Goal: Information Seeking & Learning: Learn about a topic

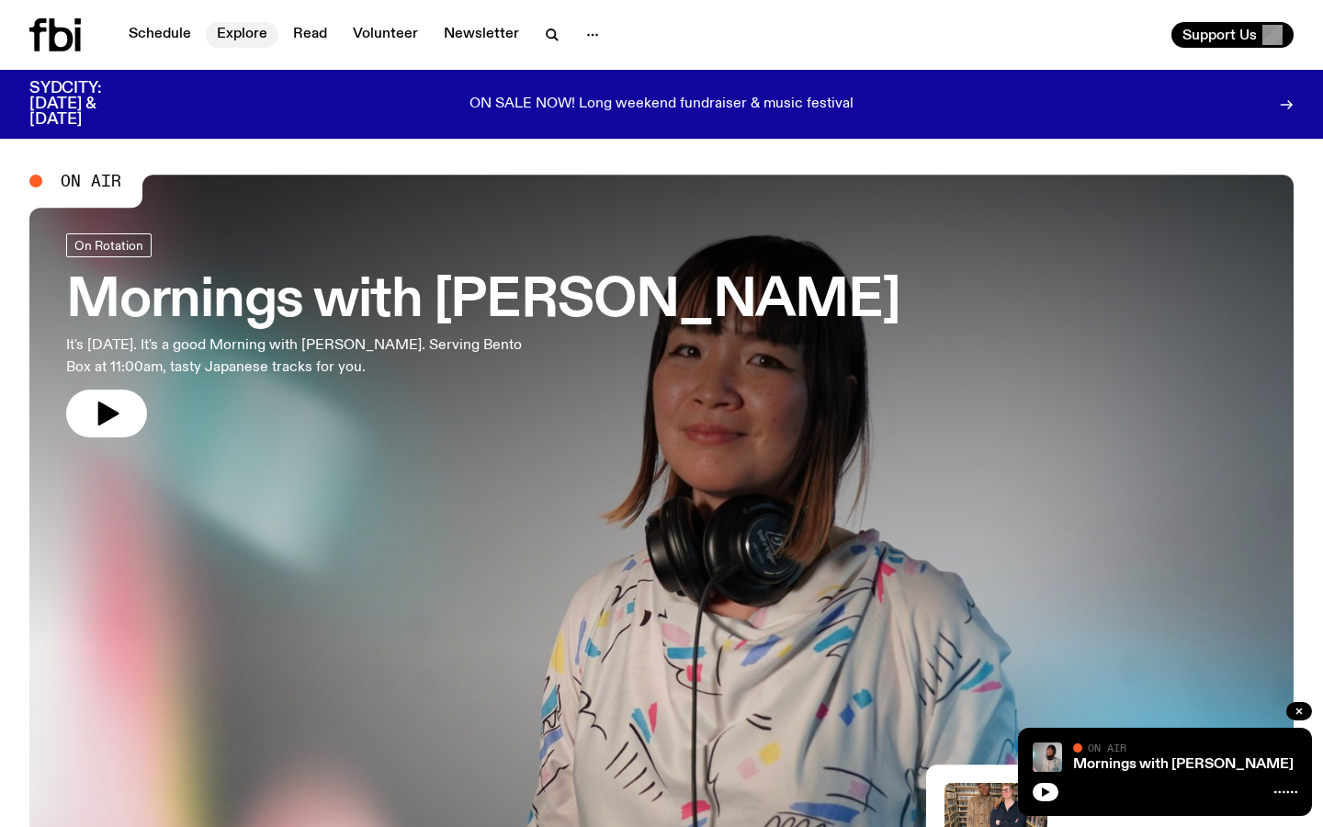
click at [242, 34] on link "Explore" at bounding box center [242, 35] width 73 height 26
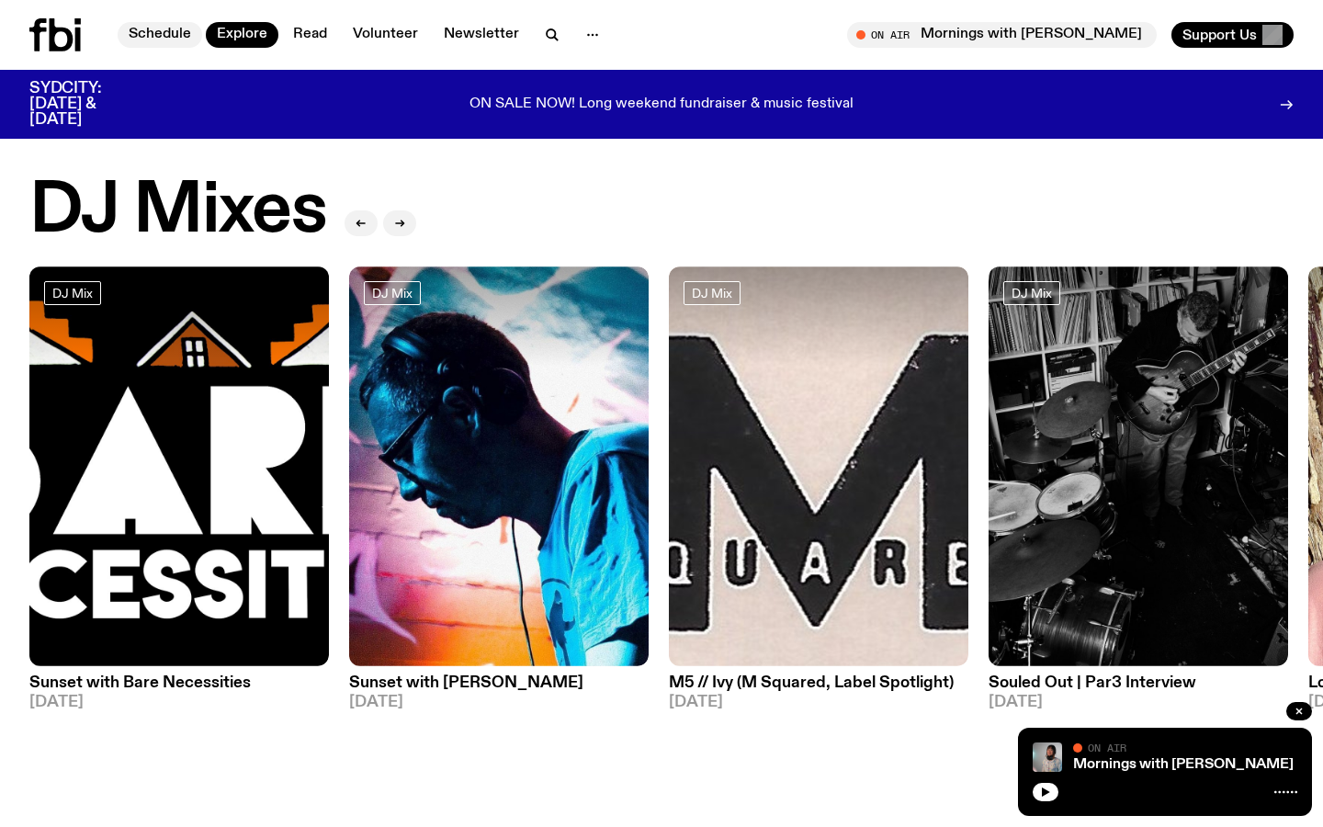
click at [158, 41] on link "Schedule" at bounding box center [160, 35] width 85 height 26
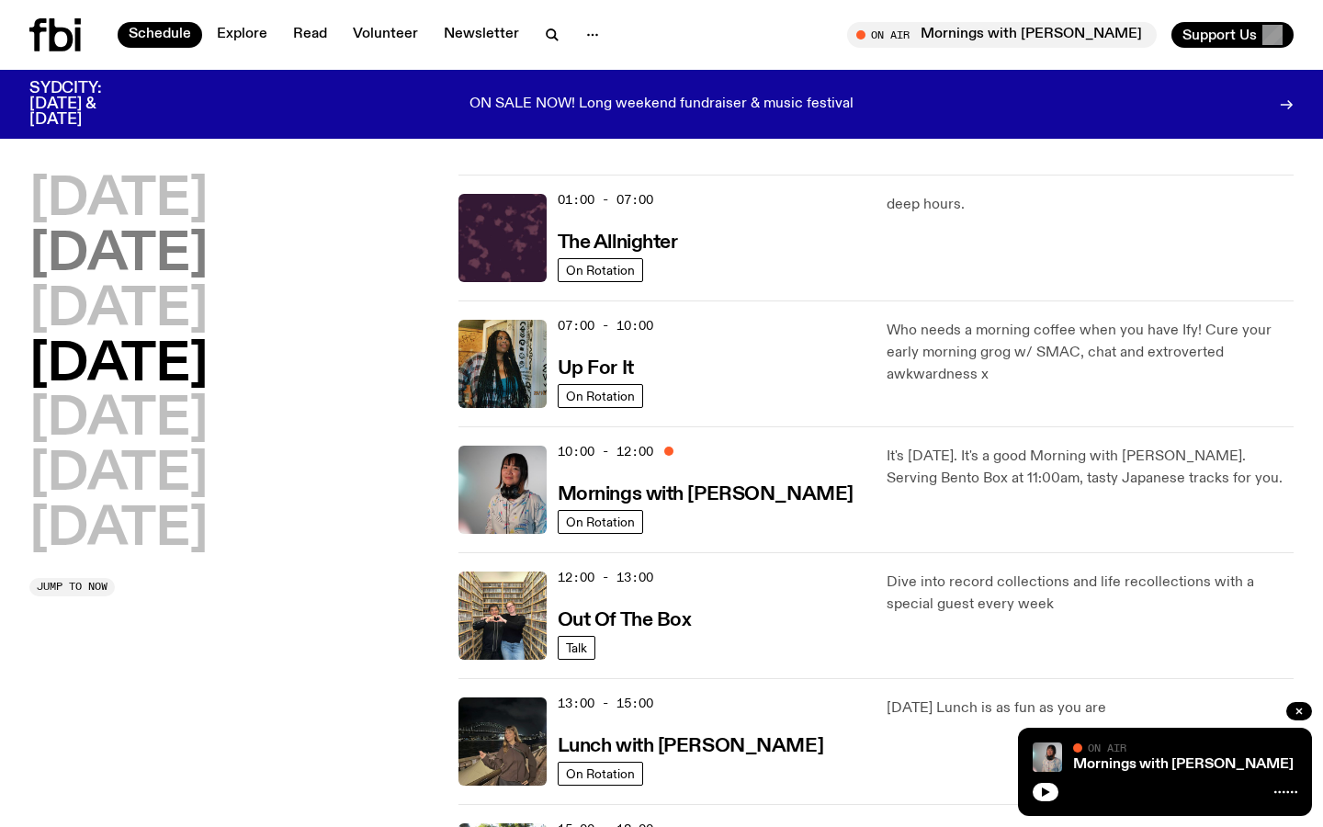
click at [130, 248] on h2 "[DATE]" at bounding box center [118, 255] width 178 height 51
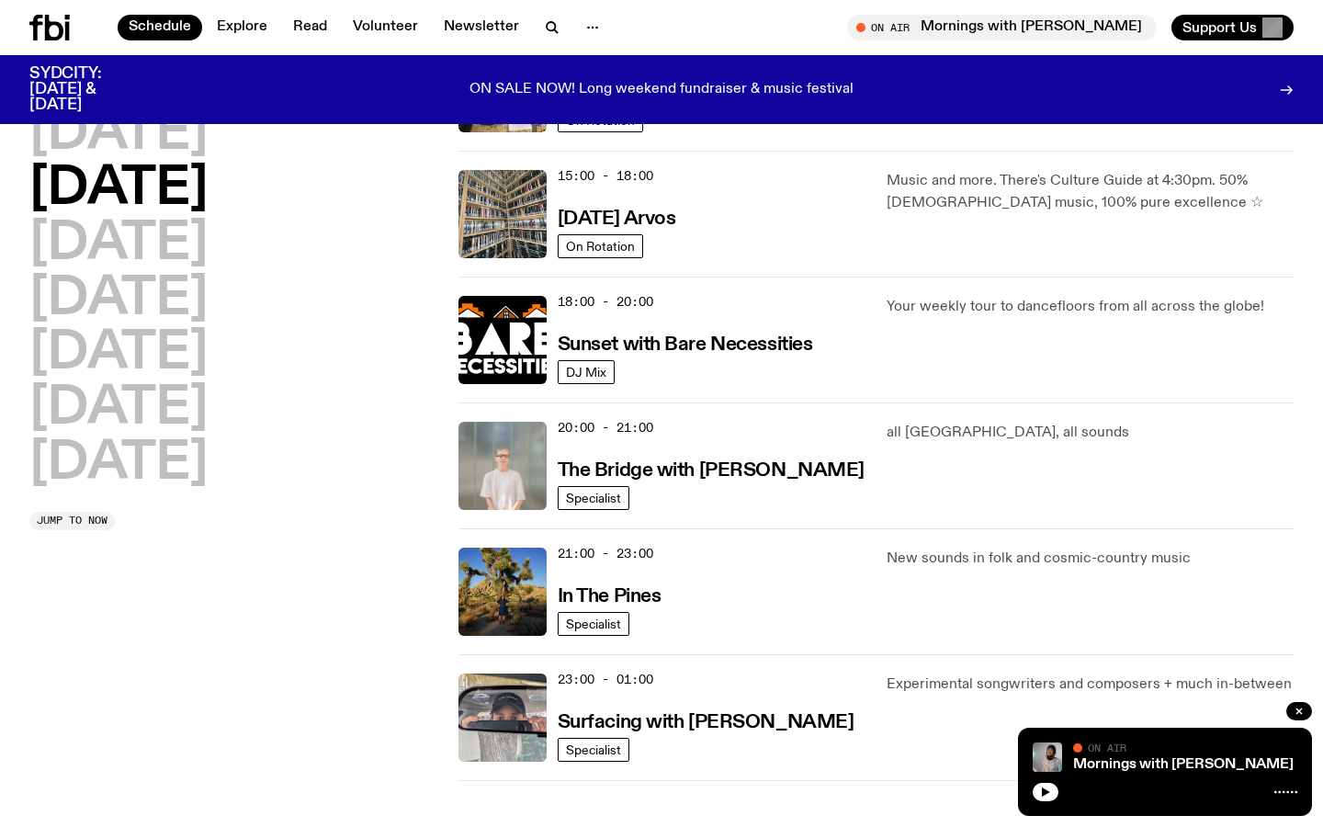
scroll to position [568, 0]
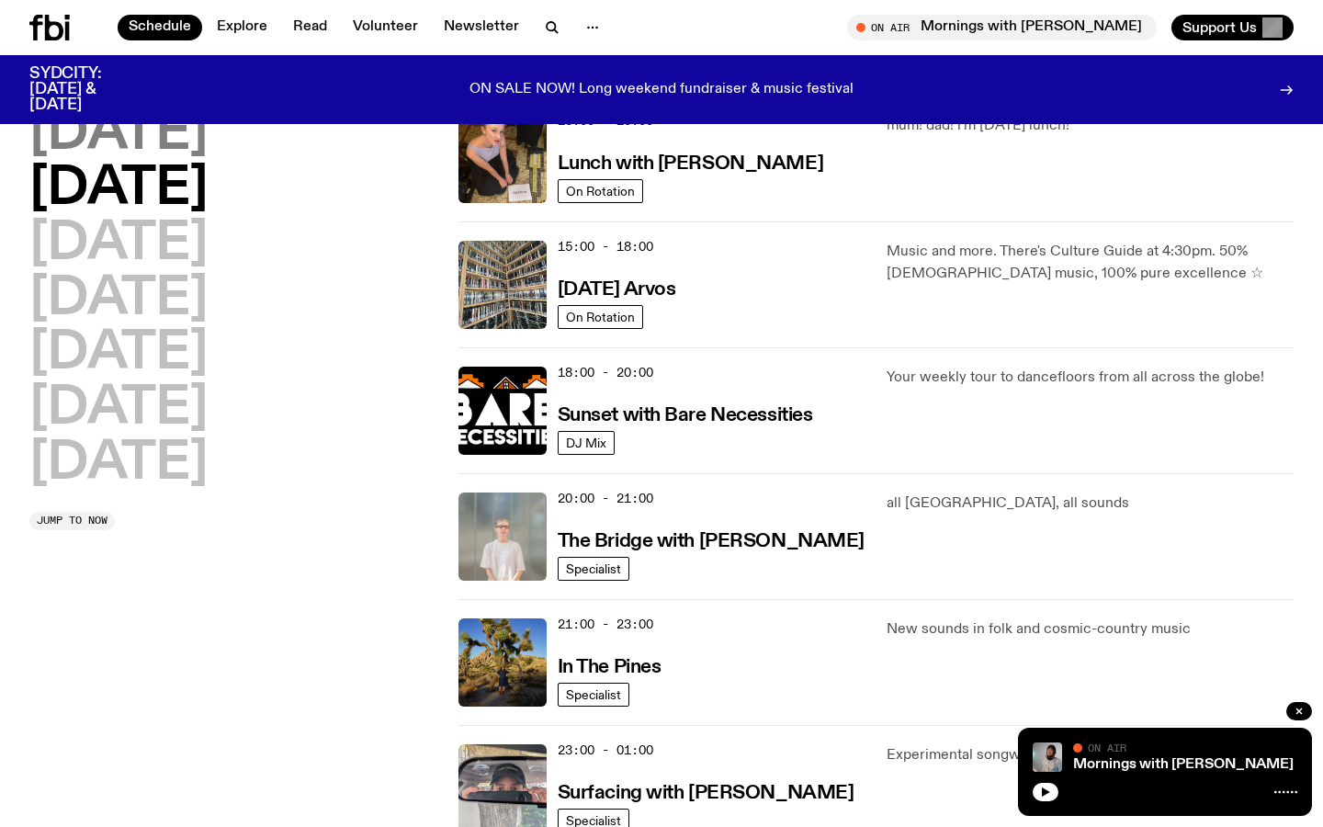
click at [198, 130] on h2 "[DATE]" at bounding box center [118, 133] width 178 height 51
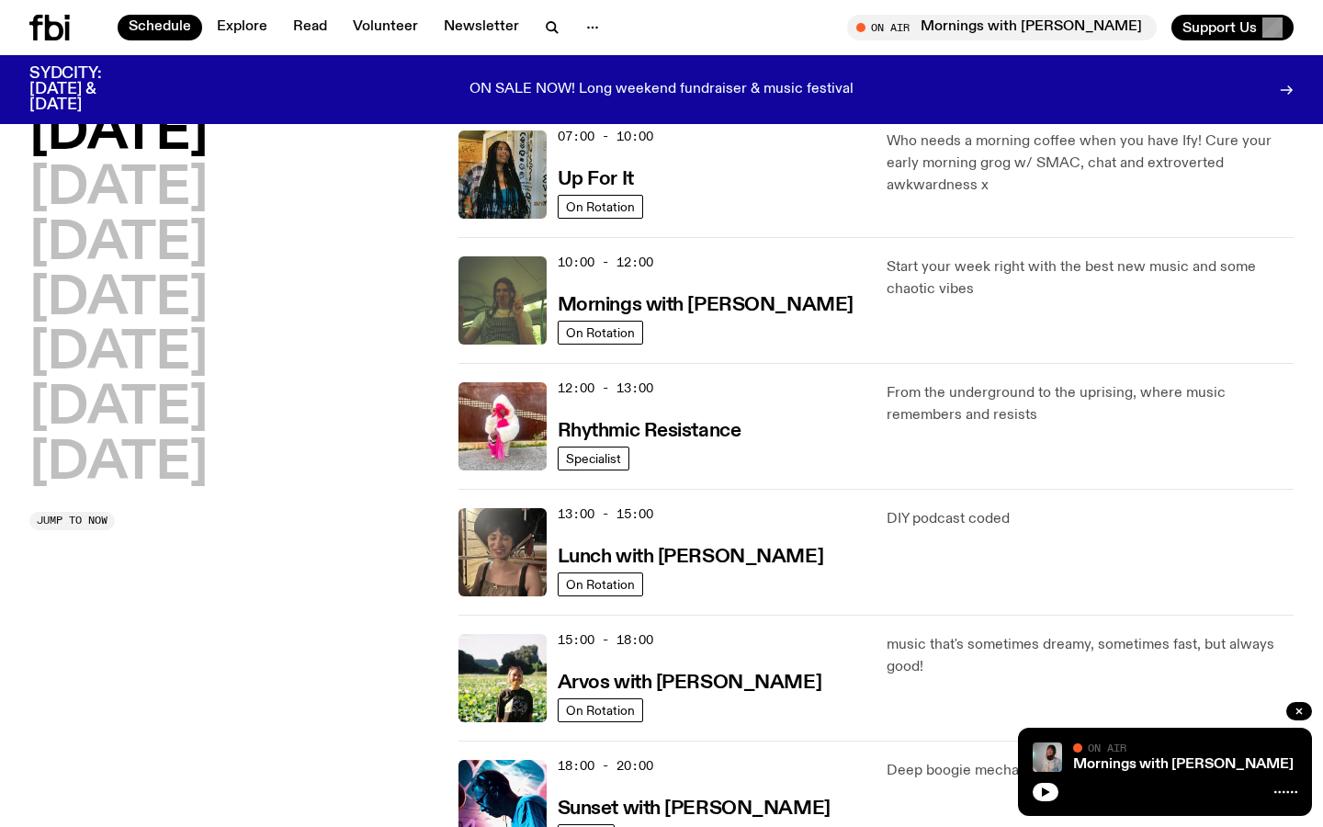
scroll to position [234, 0]
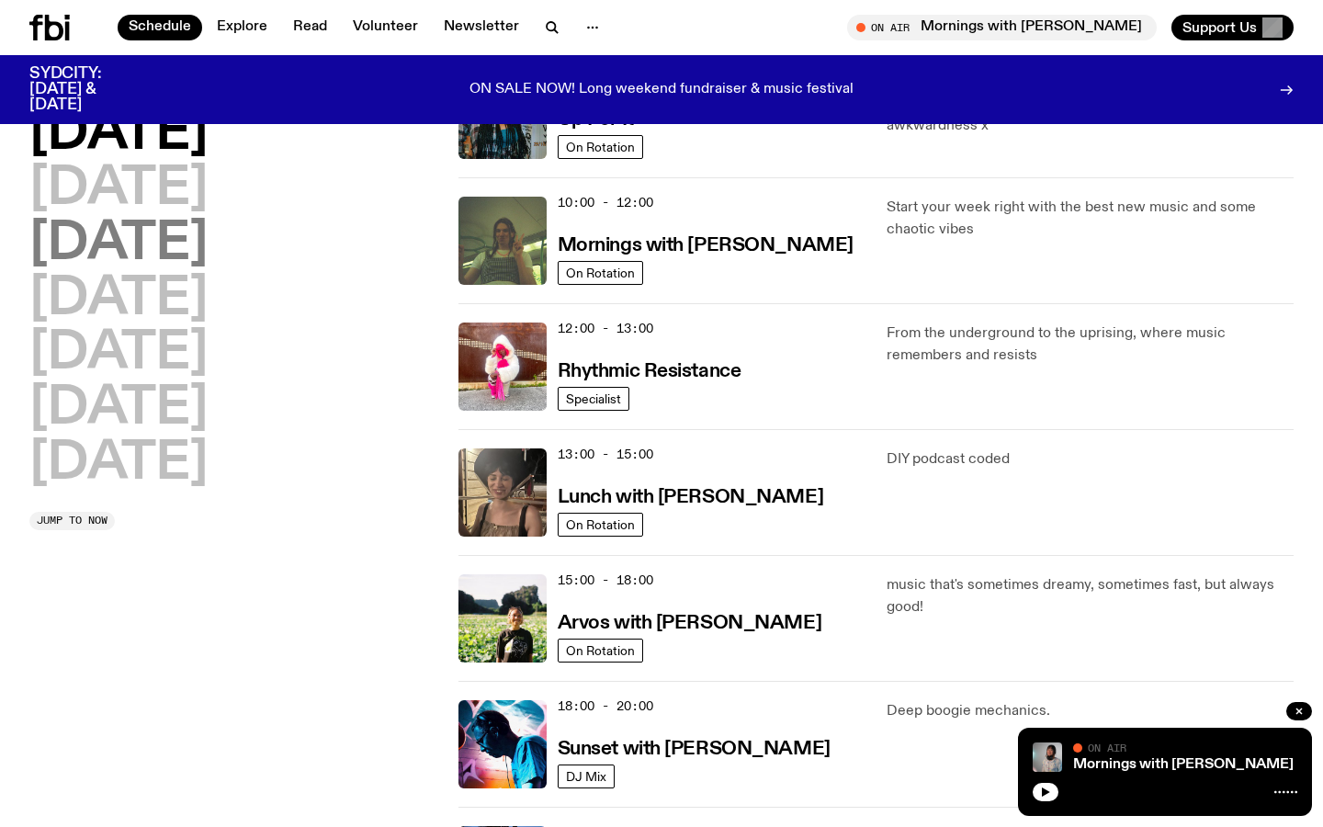
click at [204, 253] on h2 "[DATE]" at bounding box center [118, 244] width 178 height 51
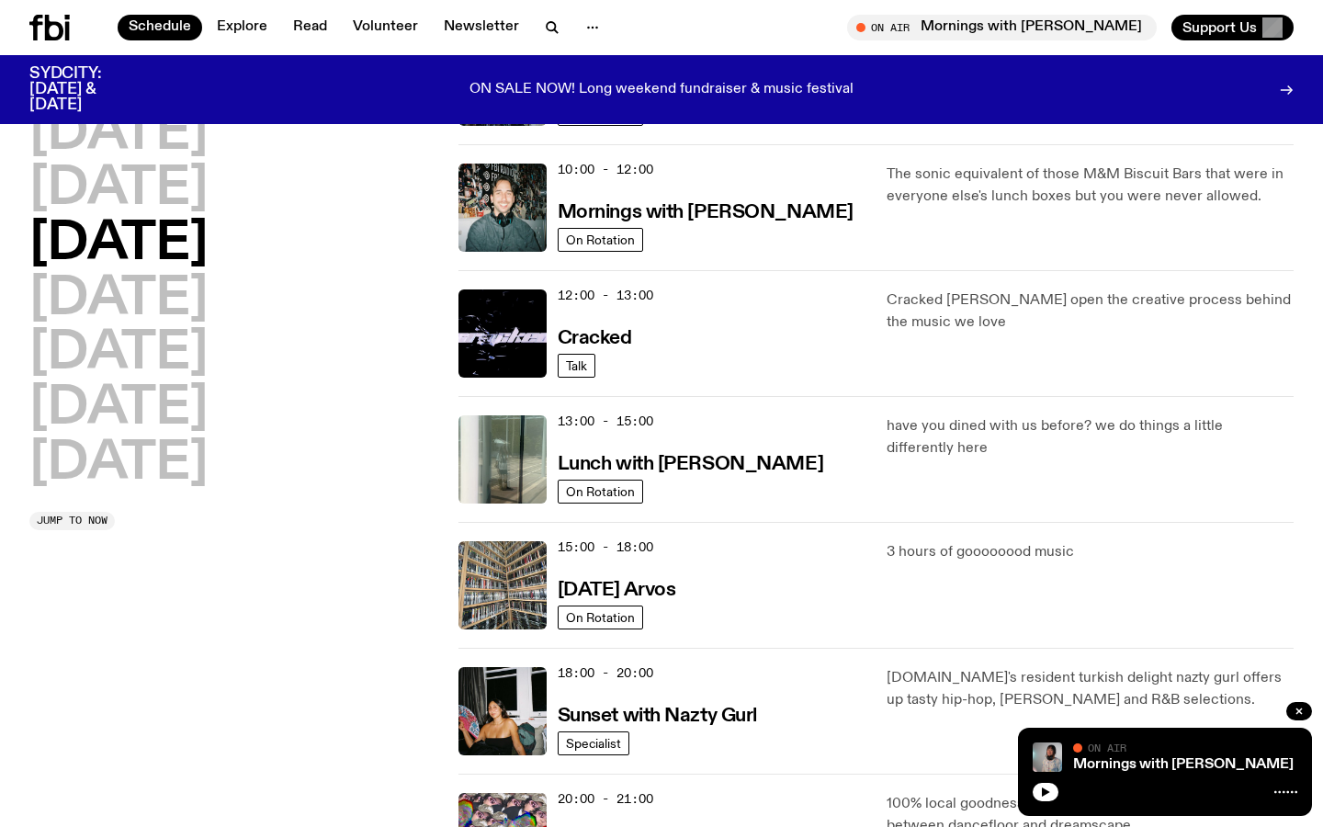
scroll to position [269, 0]
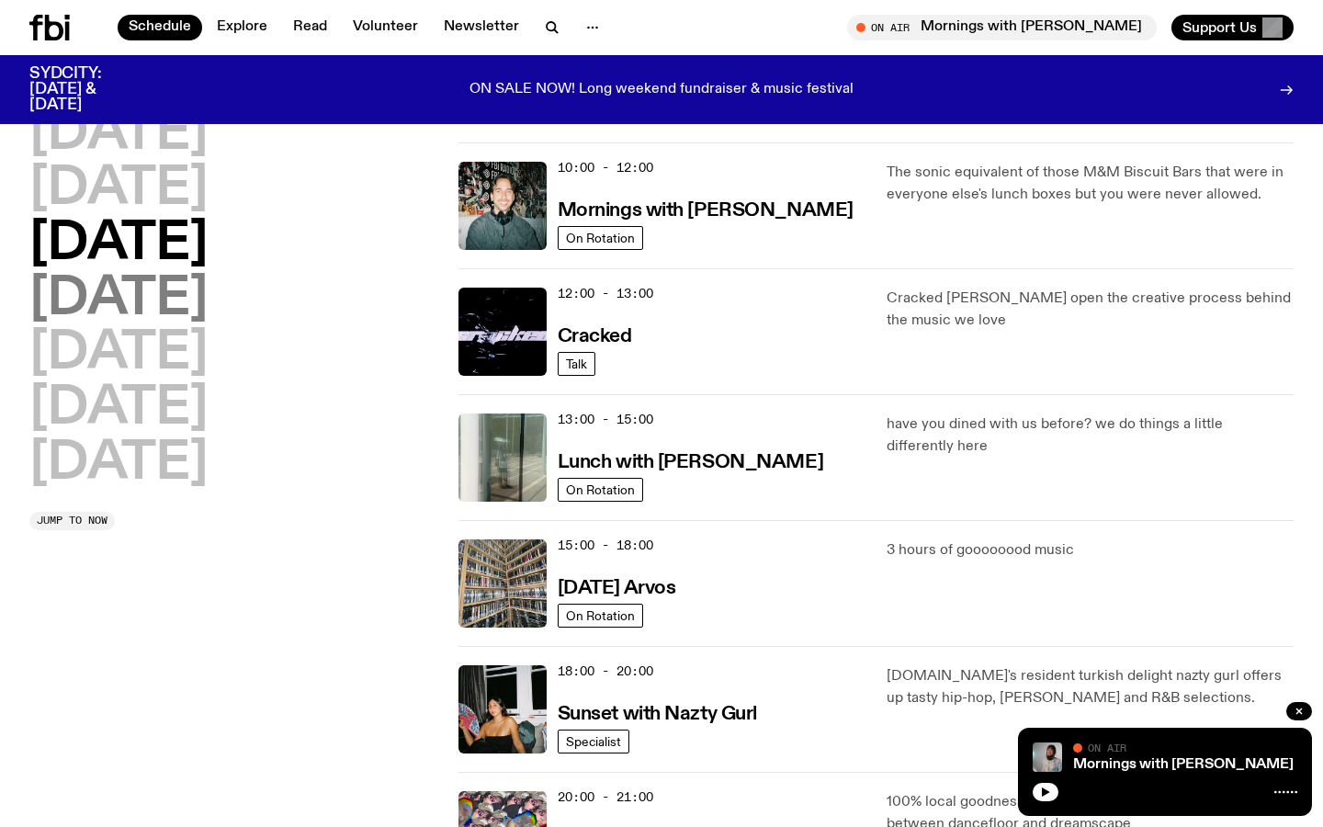
click at [208, 309] on h2 "[DATE]" at bounding box center [118, 299] width 178 height 51
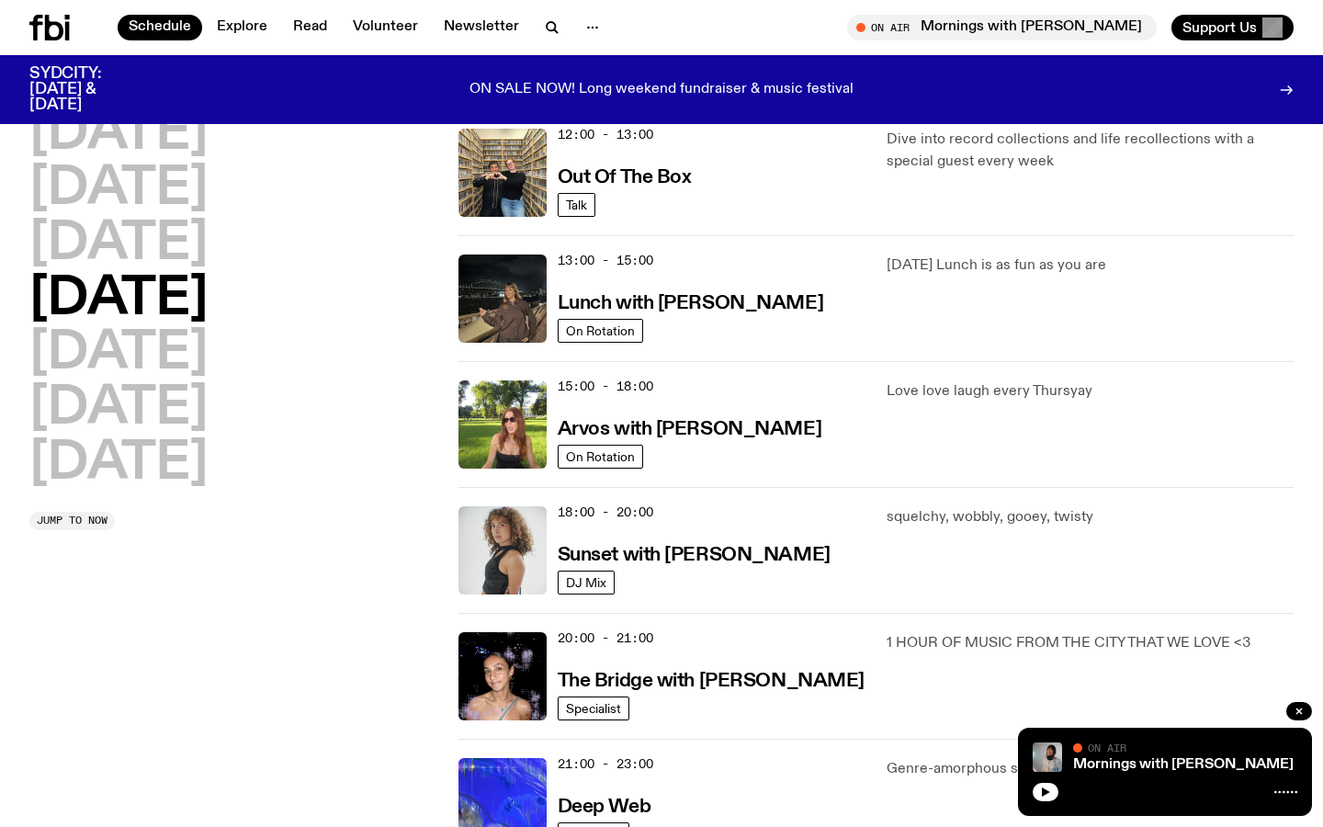
scroll to position [427, 0]
click at [124, 349] on h2 "[DATE]" at bounding box center [118, 353] width 178 height 51
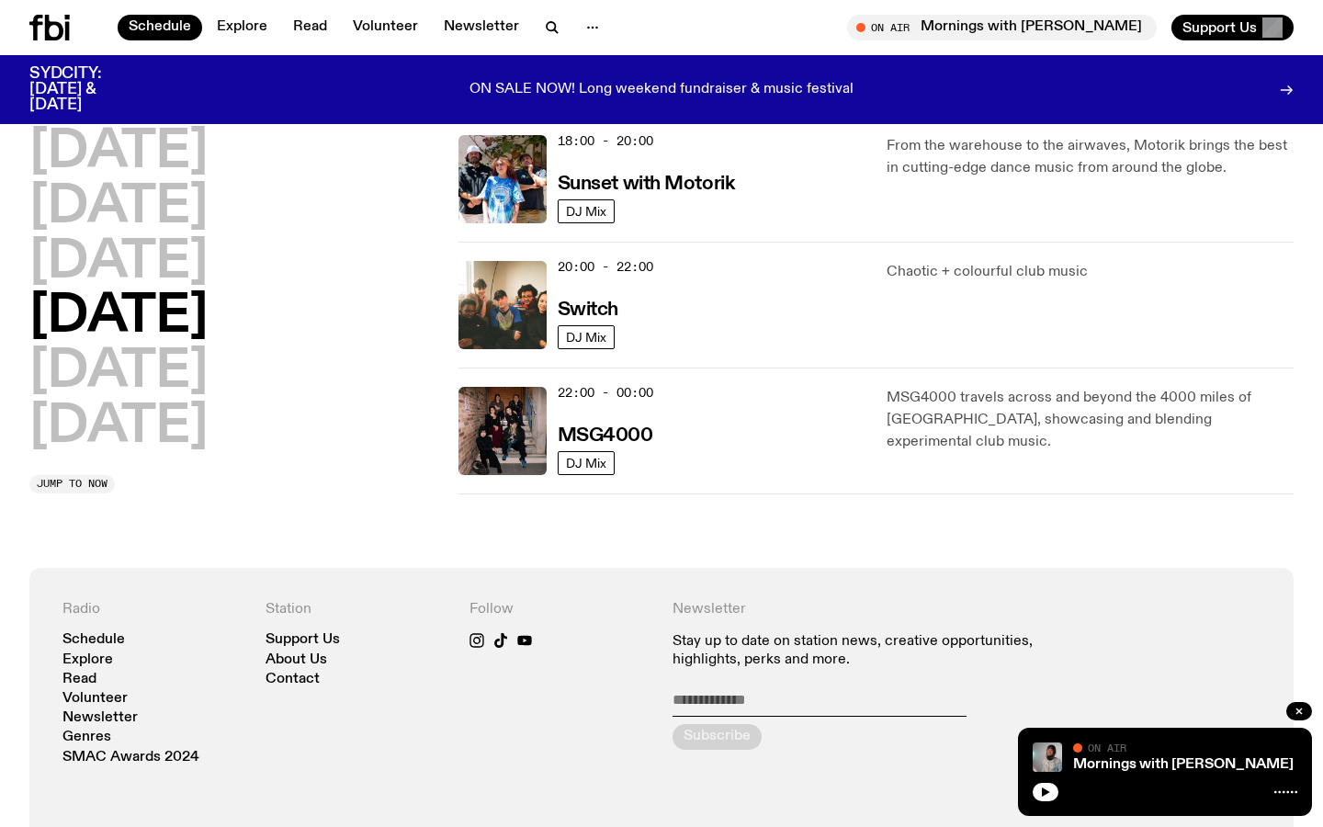
scroll to position [806, 0]
